Goal: Task Accomplishment & Management: Manage account settings

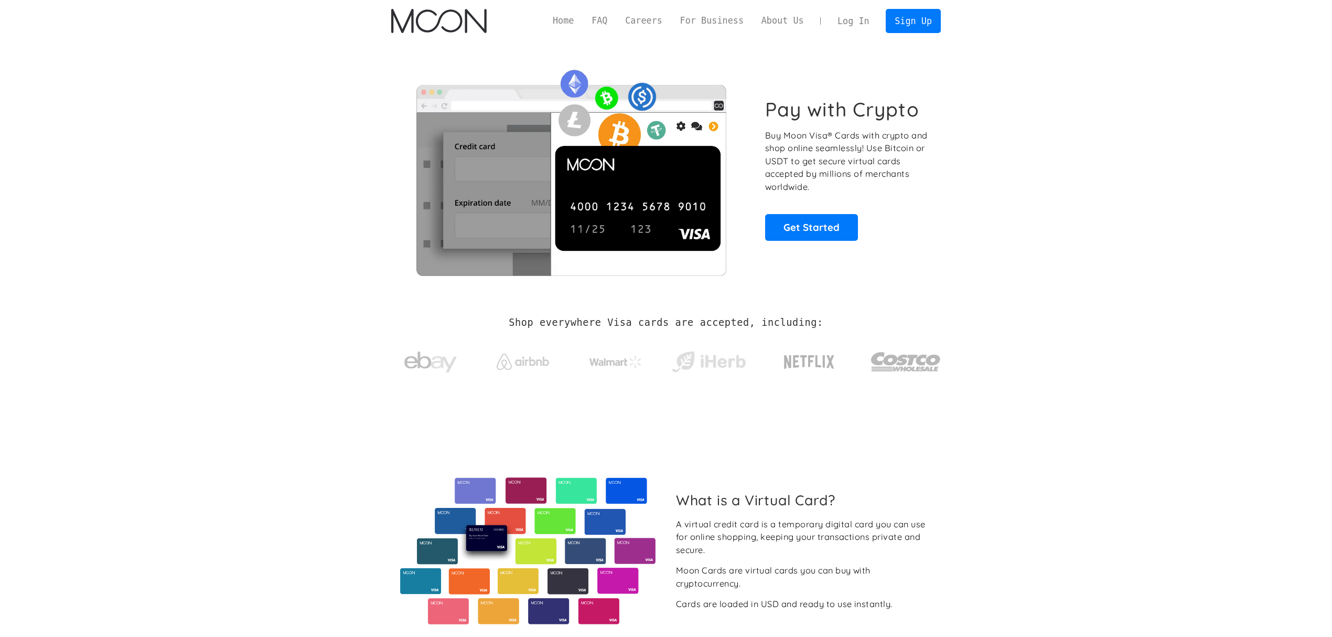
click at [848, 15] on link "Log In" at bounding box center [853, 20] width 49 height 23
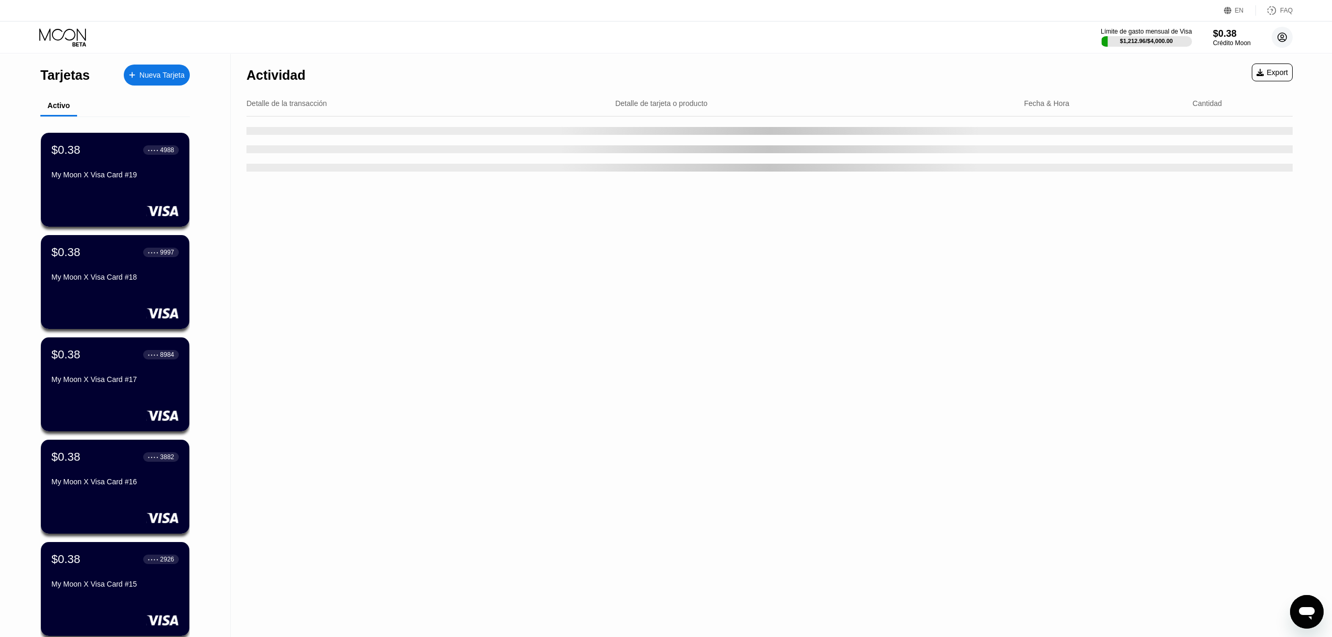
click at [1284, 41] on icon at bounding box center [1282, 37] width 9 height 9
click at [1224, 230] on div "Cerrar sesión" at bounding box center [1225, 234] width 44 height 8
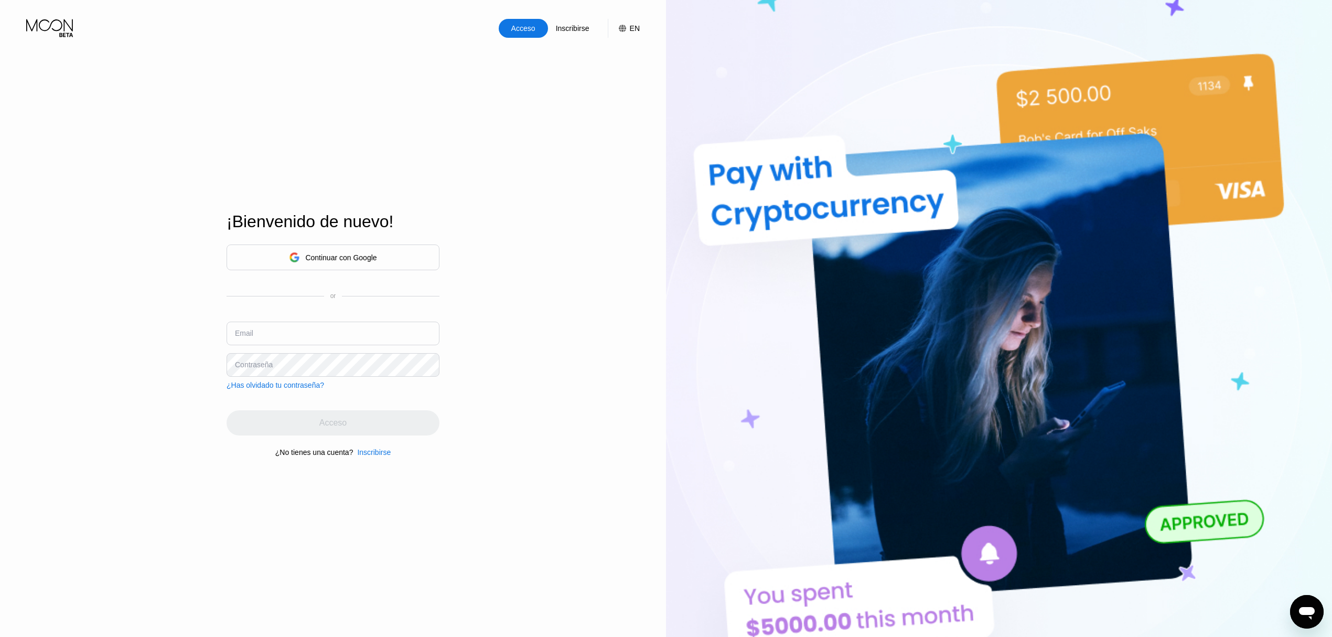
click at [332, 328] on input "text" at bounding box center [333, 333] width 213 height 24
paste input "oomarceloo80@hotmail.com"
type input "oomarceloo80@hotmail.com"
click at [336, 427] on div "Acceso" at bounding box center [332, 422] width 27 height 10
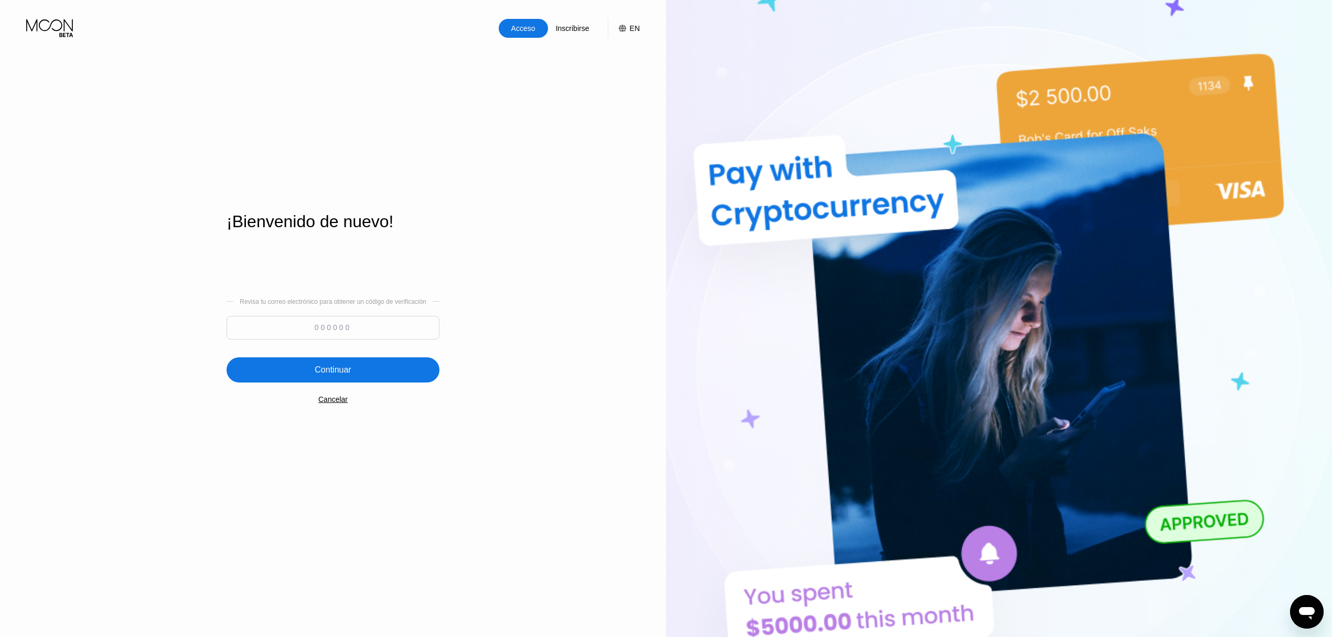
click at [367, 321] on input at bounding box center [333, 328] width 213 height 24
paste input "489044"
type input "489044"
click at [357, 363] on div "Continuar" at bounding box center [333, 369] width 213 height 25
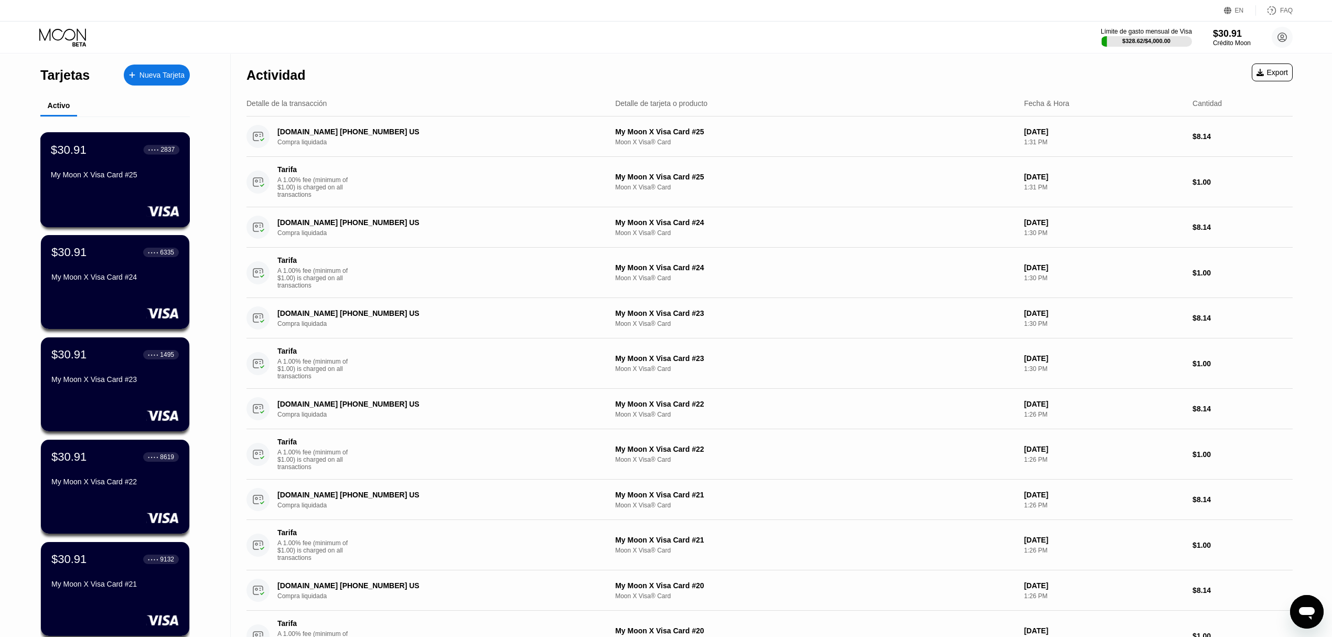
click at [93, 177] on div "My Moon X Visa Card #25" at bounding box center [115, 174] width 128 height 8
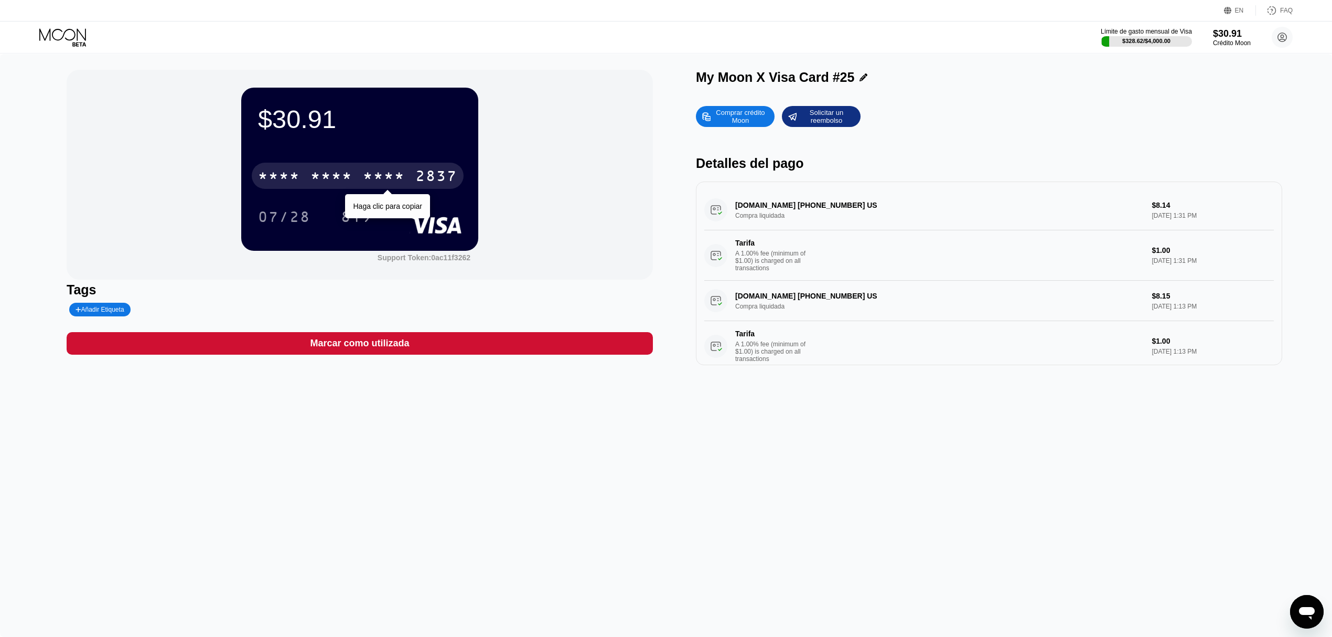
click at [338, 179] on div "* * * *" at bounding box center [331, 177] width 42 height 17
